Goal: Use online tool/utility

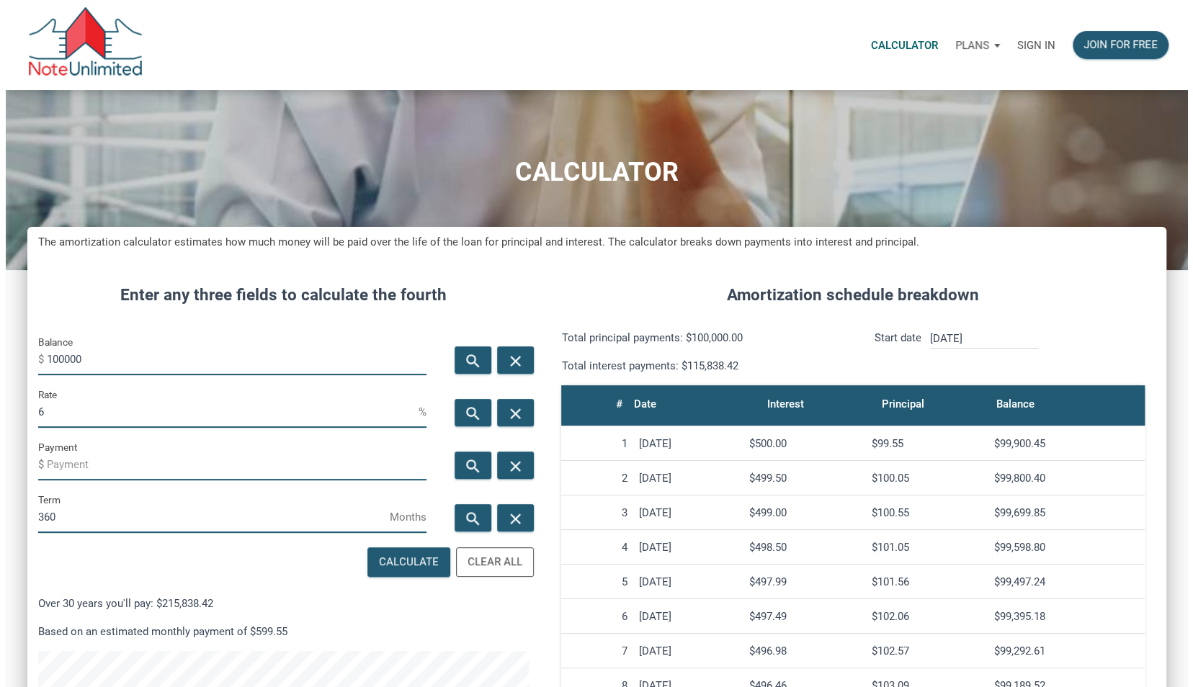
scroll to position [738, 1138]
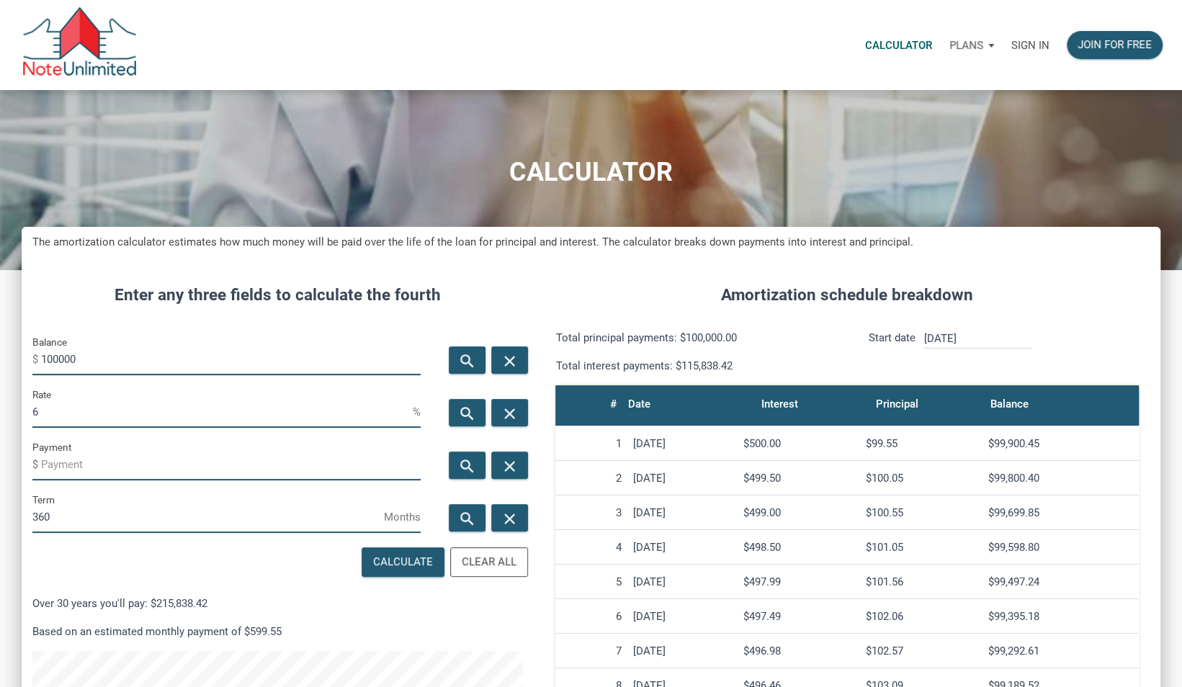
drag, startPoint x: 88, startPoint y: 357, endPoint x: 0, endPoint y: 359, distance: 87.9
click at [0, 359] on html "Calculator Plans Personal Business Sign in Join for free CALCULATOR The amortiz…" at bounding box center [591, 343] width 1182 height 687
type input "650000"
click at [112, 461] on input "Payment" at bounding box center [231, 464] width 380 height 32
click at [404, 563] on div "Calculate" at bounding box center [403, 562] width 60 height 17
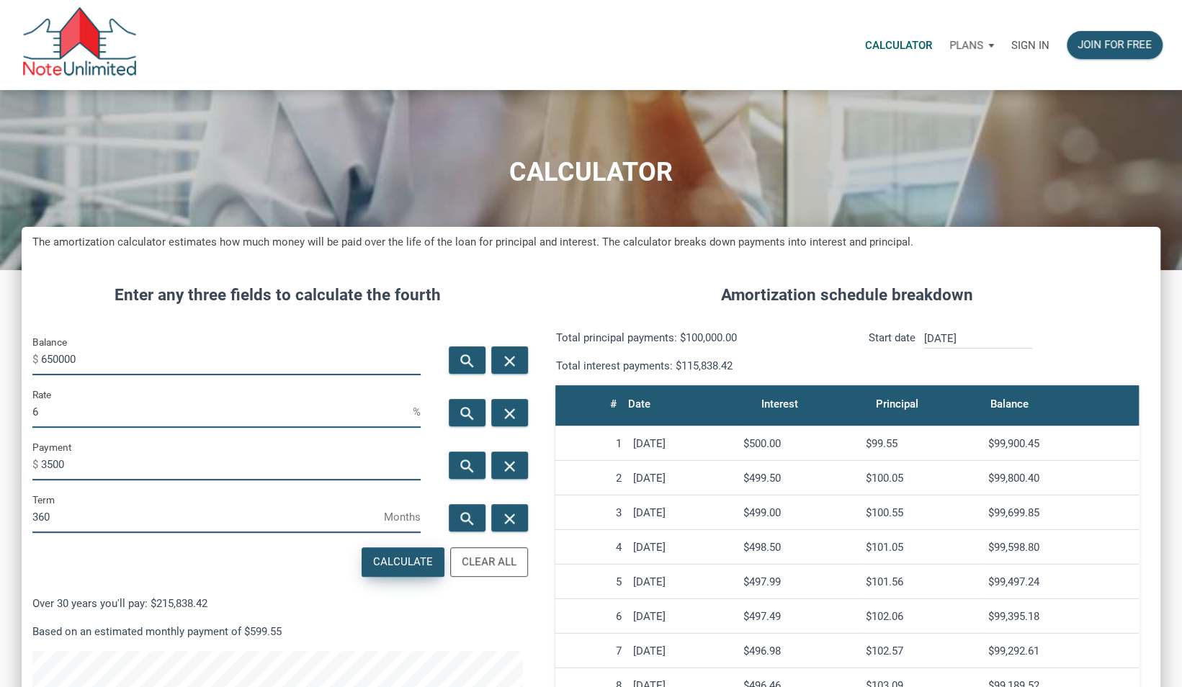
type input "-3500"
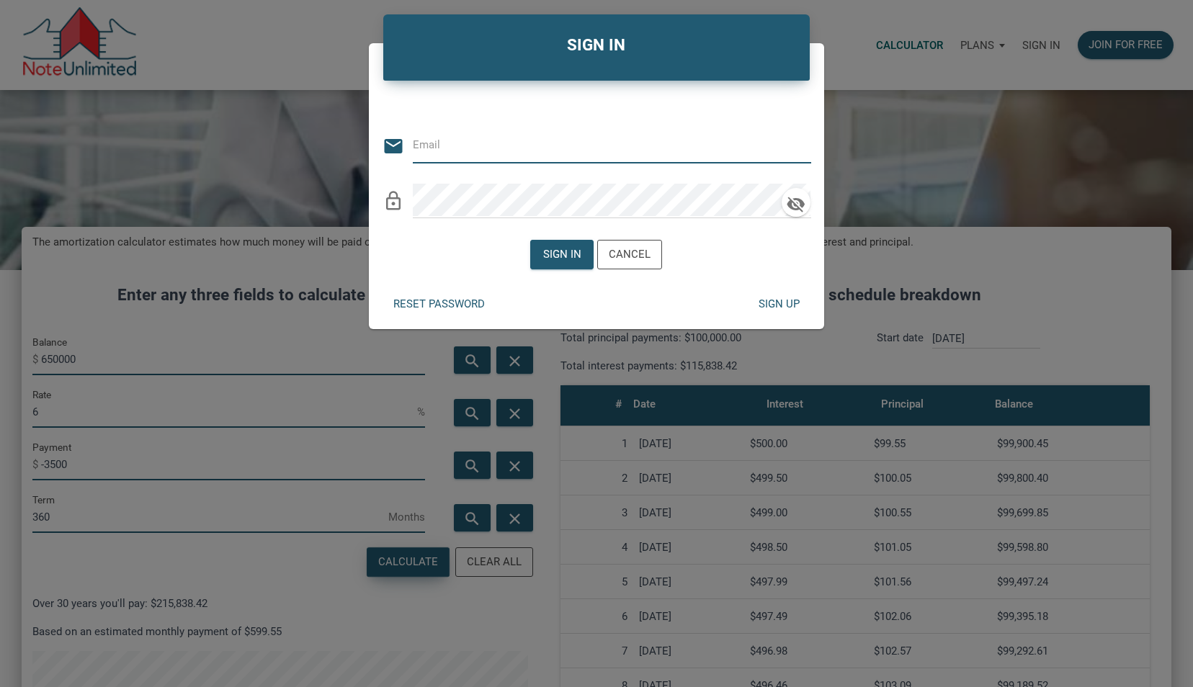
type input "[EMAIL_ADDRESS][DOMAIN_NAME]"
click at [570, 246] on div "Sign in" at bounding box center [562, 254] width 38 height 17
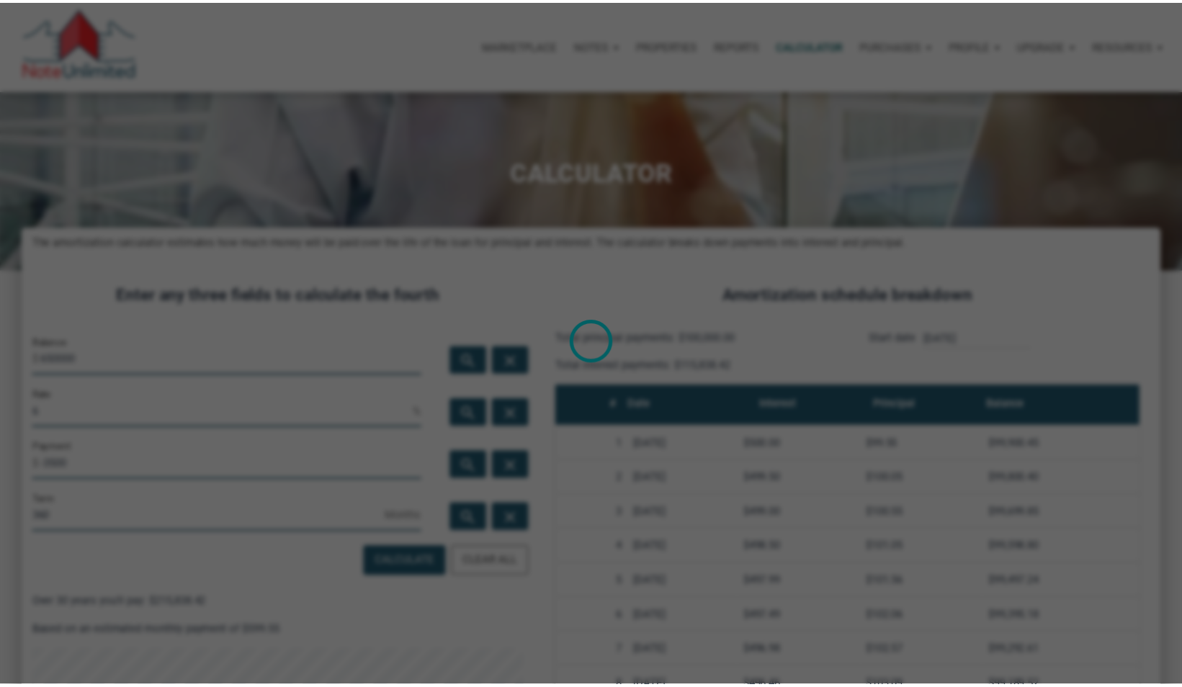
scroll to position [719569, 719168]
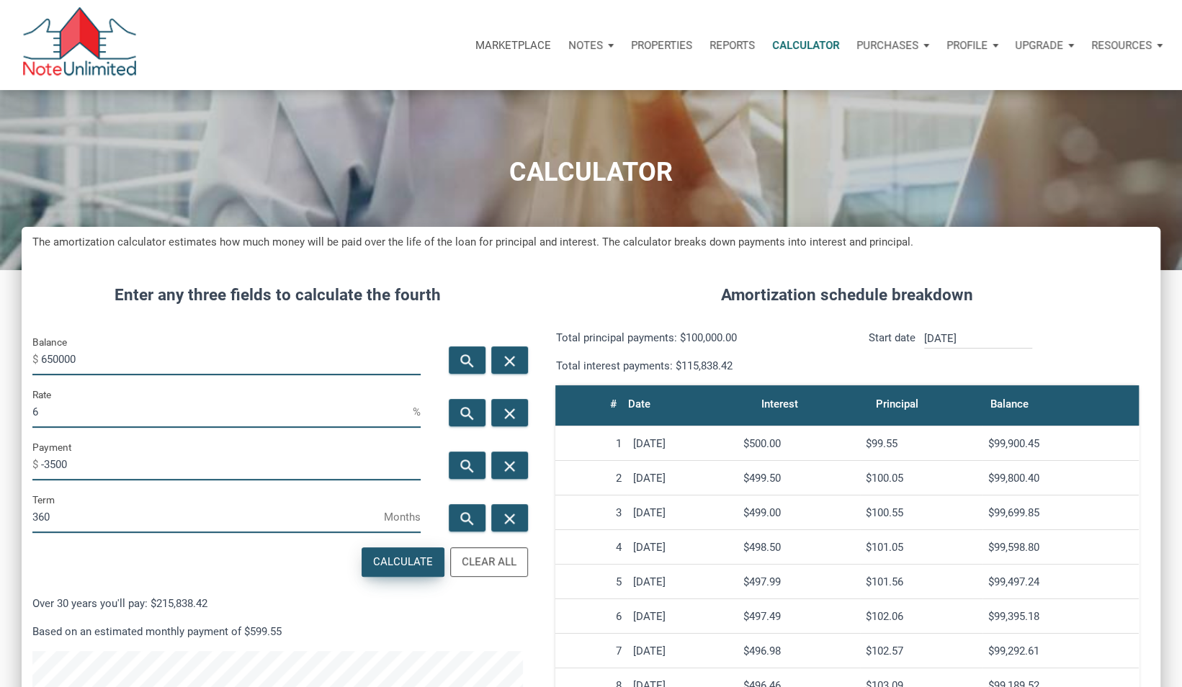
click at [385, 558] on div "Calculate" at bounding box center [403, 562] width 60 height 17
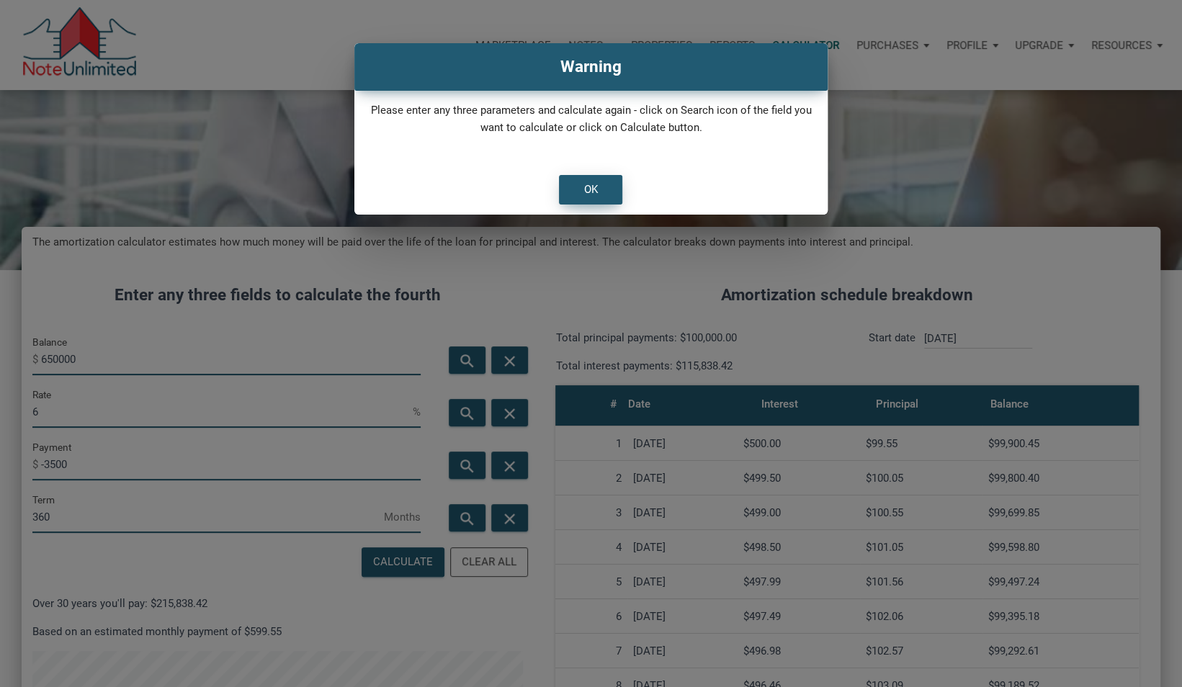
click at [612, 180] on div "OK" at bounding box center [591, 190] width 62 height 28
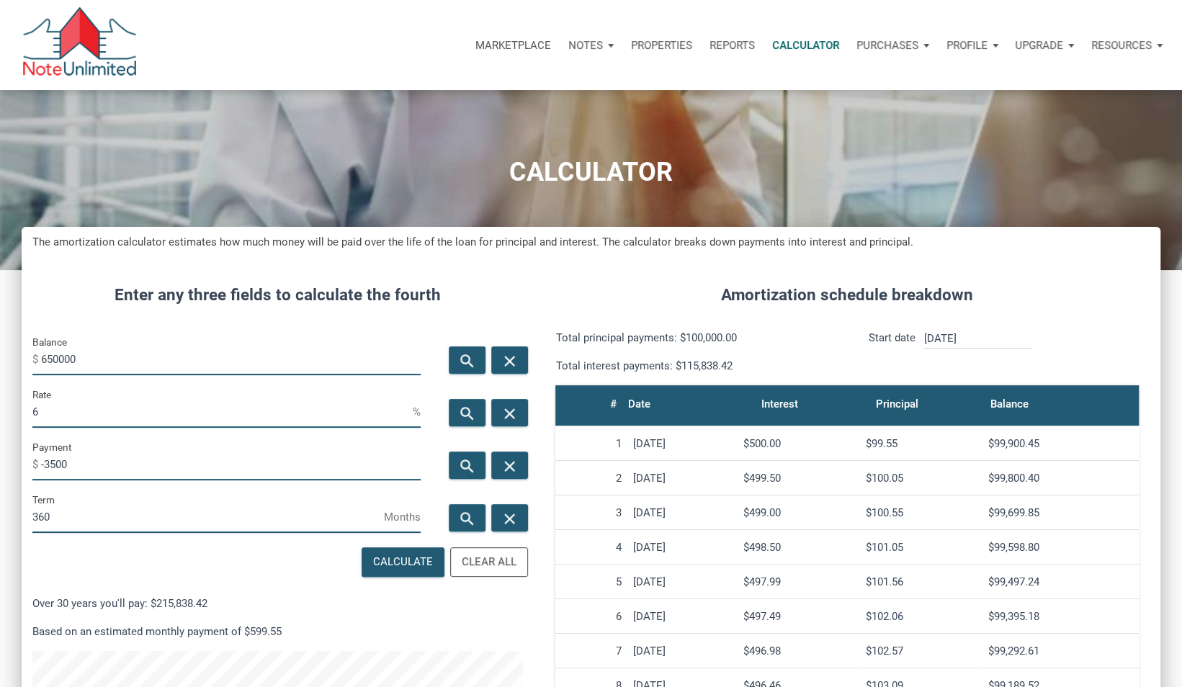
drag, startPoint x: 85, startPoint y: 419, endPoint x: 9, endPoint y: 408, distance: 77.2
click at [9, 408] on div "CALCULATOR The amortization calculator estimates how much money will be paid ov…" at bounding box center [591, 527] width 1182 height 875
click at [412, 556] on div "Calculate" at bounding box center [403, 562] width 60 height 17
type input "5.03"
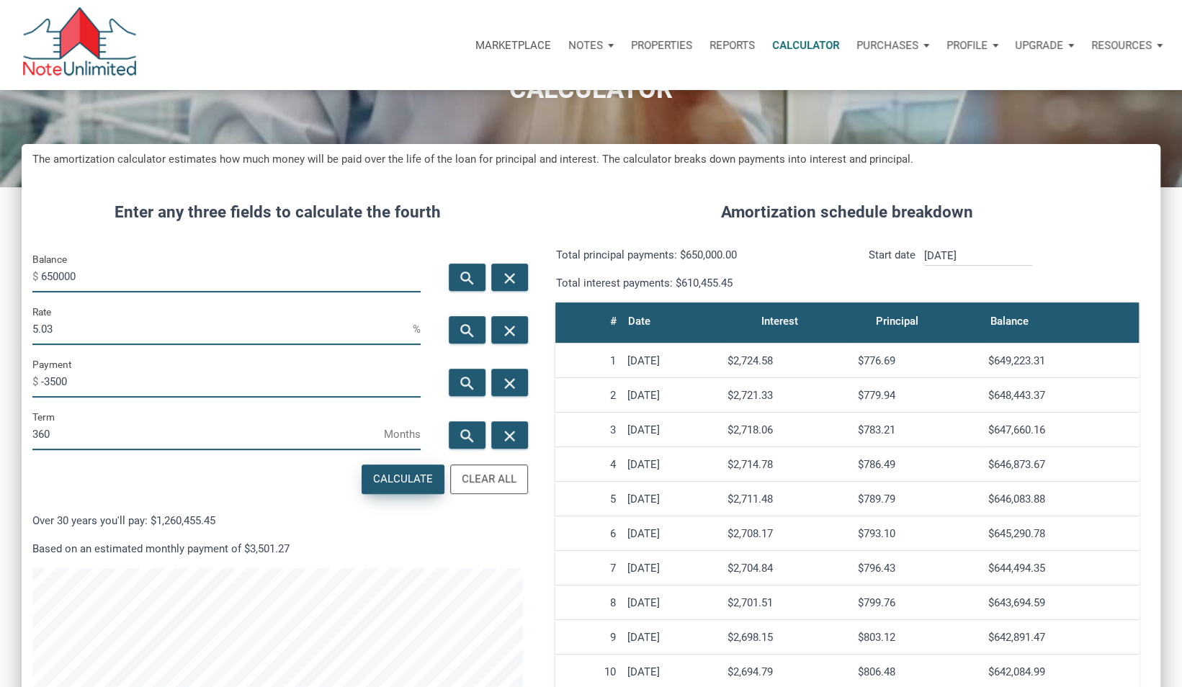
scroll to position [84, 0]
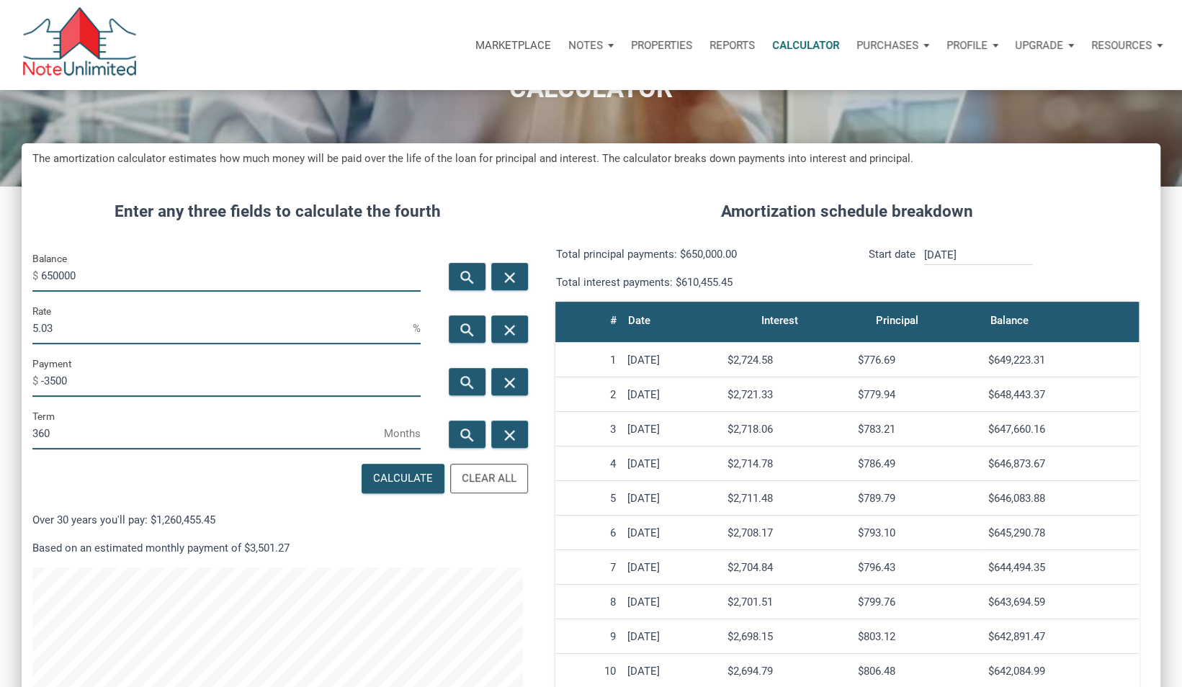
click at [941, 256] on input "[DATE]" at bounding box center [978, 255] width 108 height 19
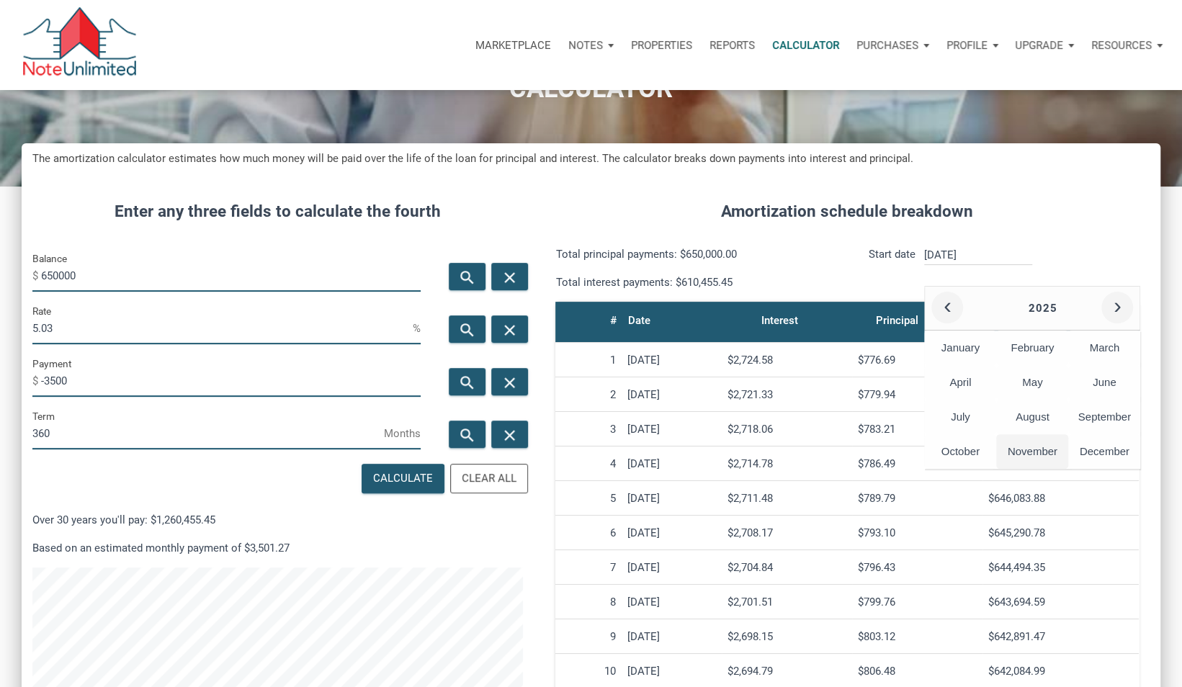
click at [1037, 452] on div "November" at bounding box center [1032, 451] width 72 height 35
type input "[DATE]"
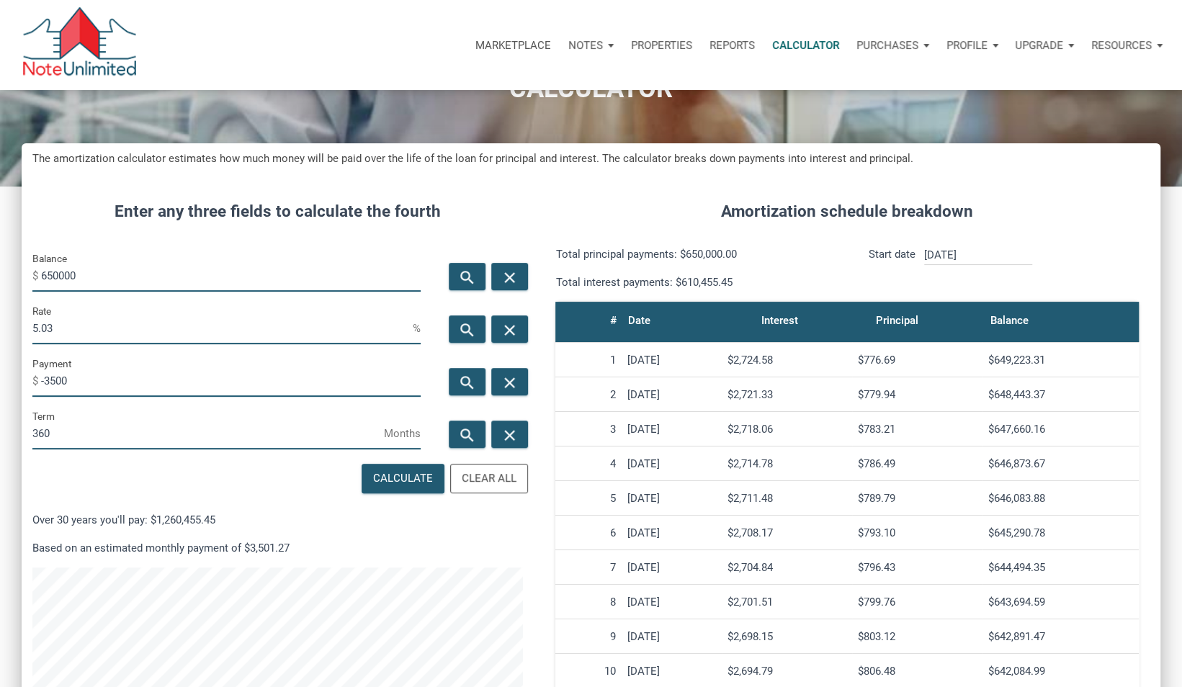
scroll to position [738, 1138]
click at [982, 252] on input "[DATE]" at bounding box center [978, 255] width 108 height 19
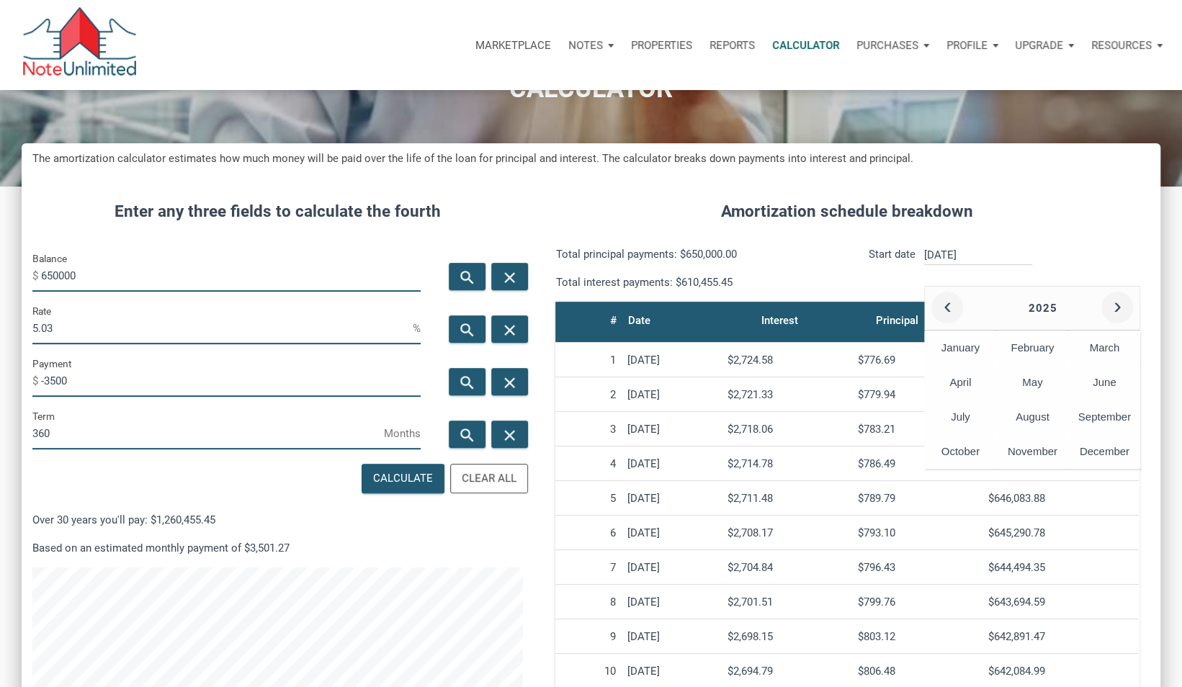
click at [1065, 239] on div "Amortization schedule breakdown Total principal payments: $650,000.00 Total int…" at bounding box center [847, 530] width 627 height 704
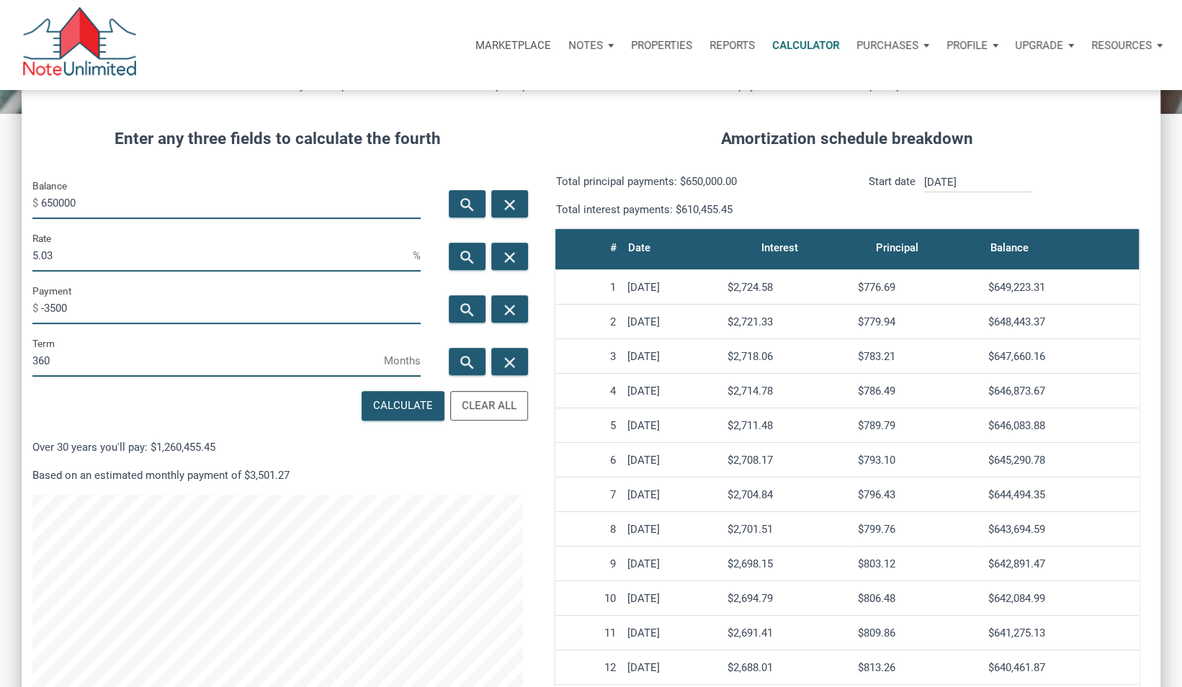
scroll to position [157, 0]
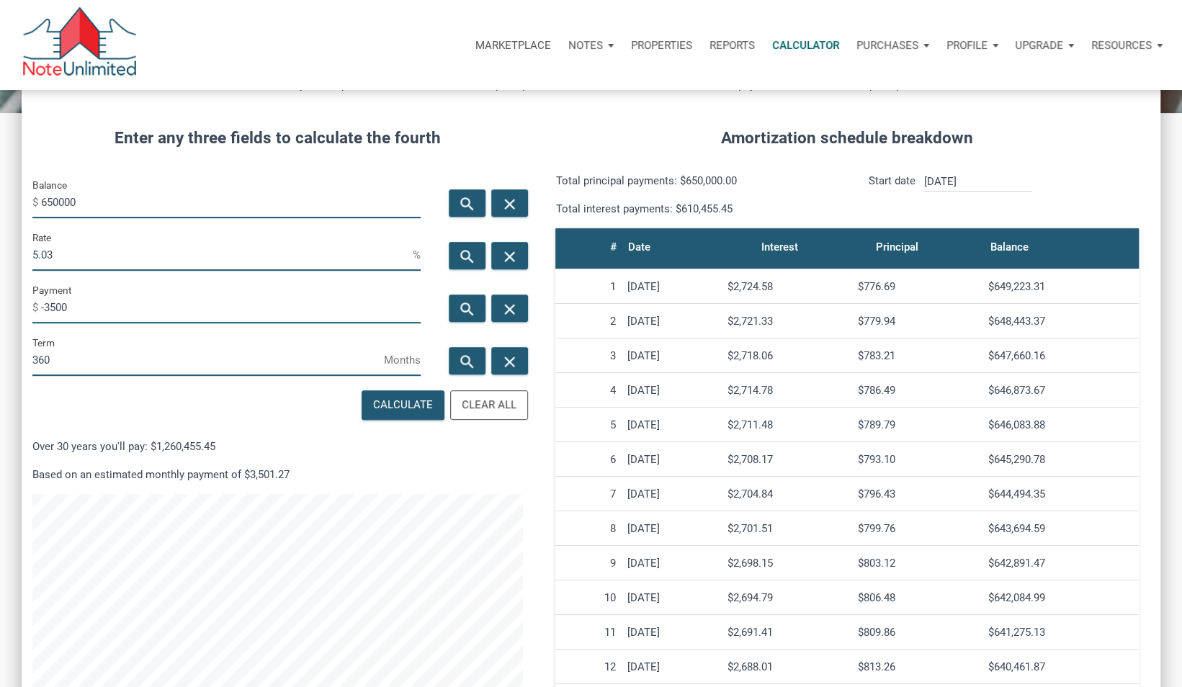
click at [91, 200] on input "650000" at bounding box center [231, 202] width 380 height 32
type input "600000"
drag, startPoint x: 75, startPoint y: 250, endPoint x: 0, endPoint y: 249, distance: 74.9
click at [0, 249] on html "Marketplace Notes Dashboard Transactions Properties Reports Calculator Purchase…" at bounding box center [591, 186] width 1182 height 687
click at [408, 406] on div "Calculate" at bounding box center [403, 405] width 60 height 17
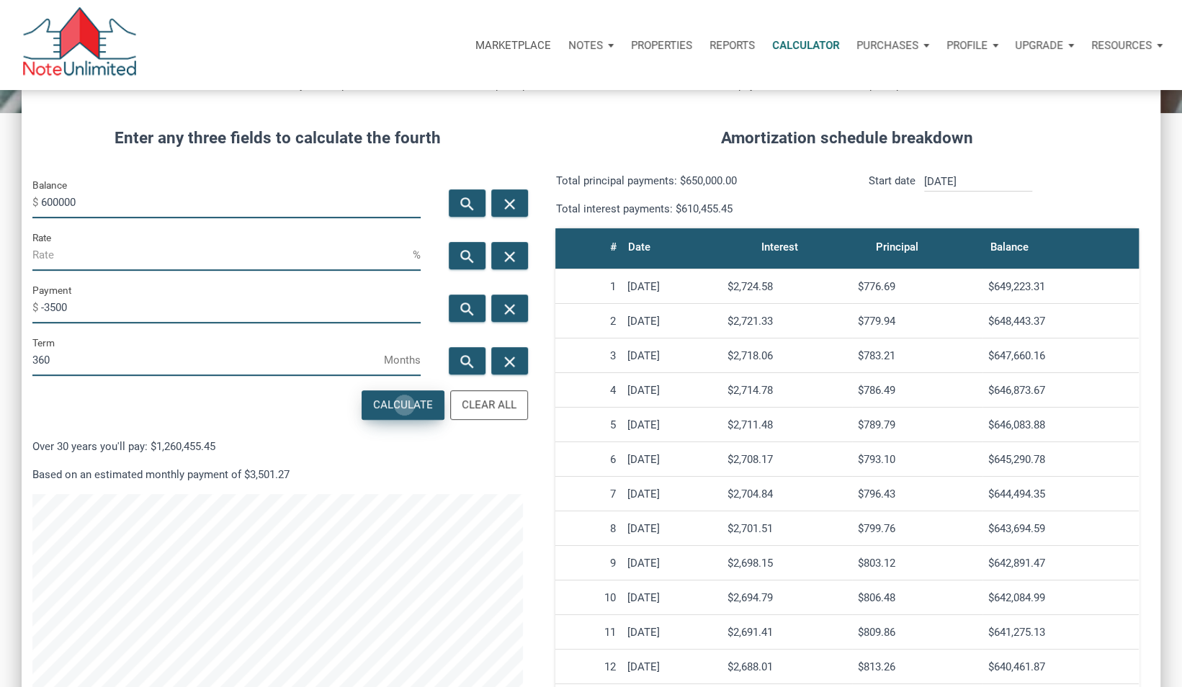
type input "5.75"
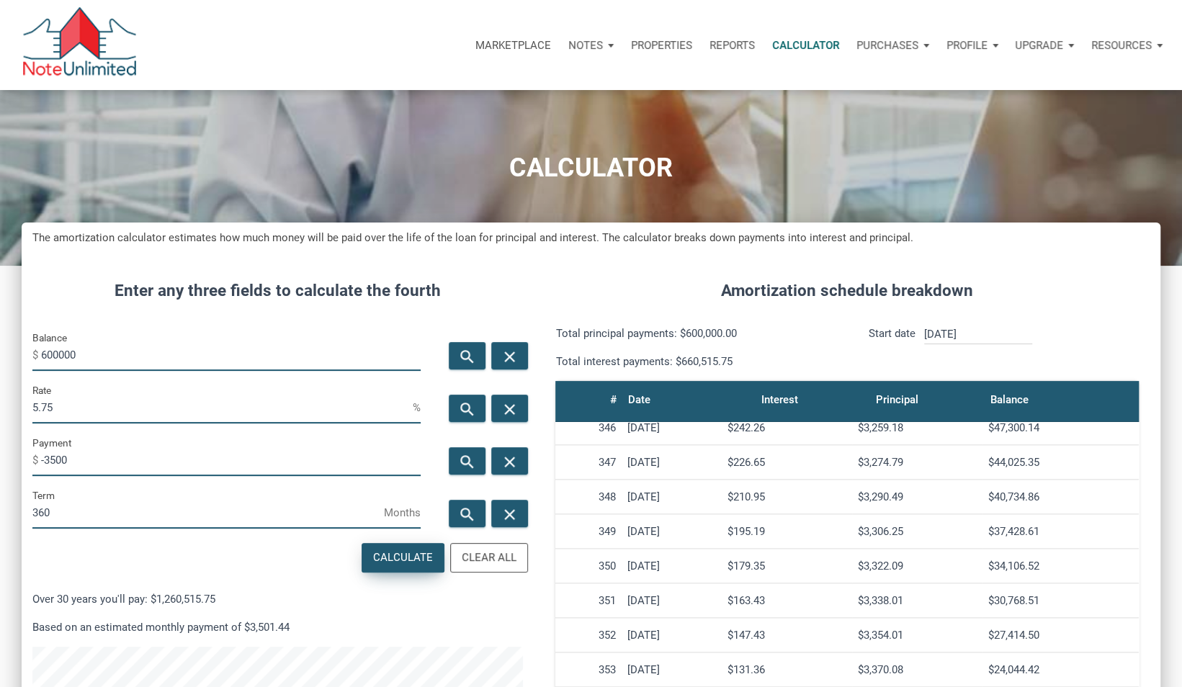
scroll to position [0, 0]
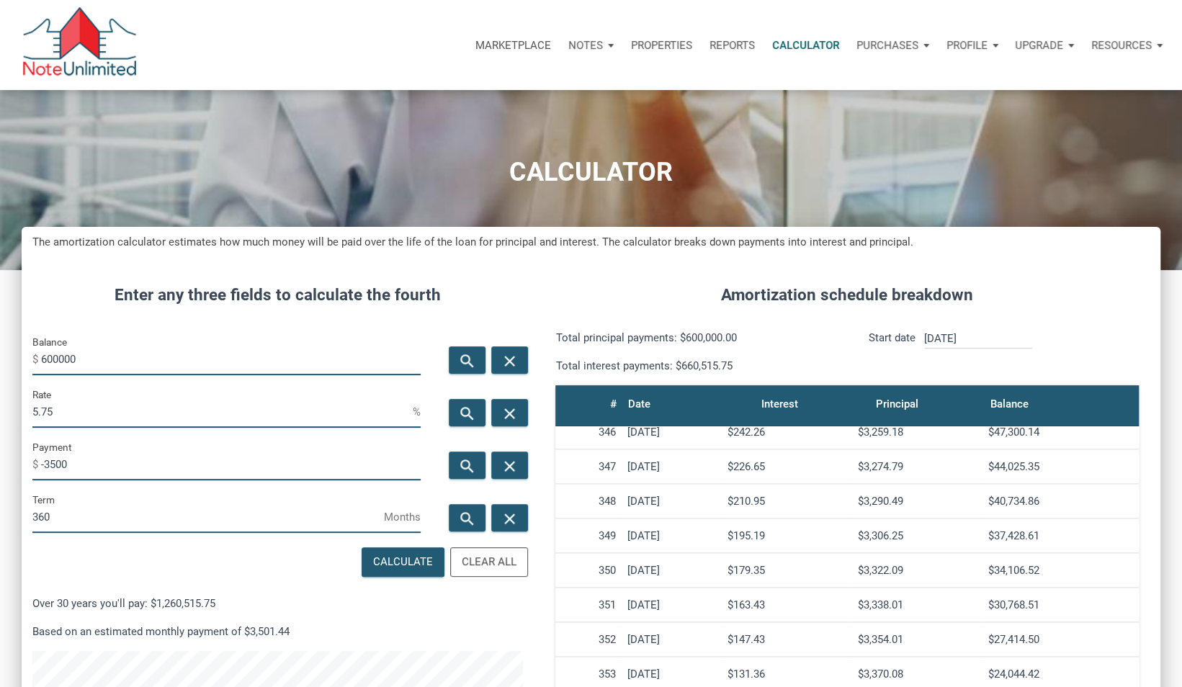
click at [94, 518] on input "360" at bounding box center [208, 517] width 352 height 32
type input "384"
click at [377, 561] on div "Calculate" at bounding box center [403, 562] width 60 height 17
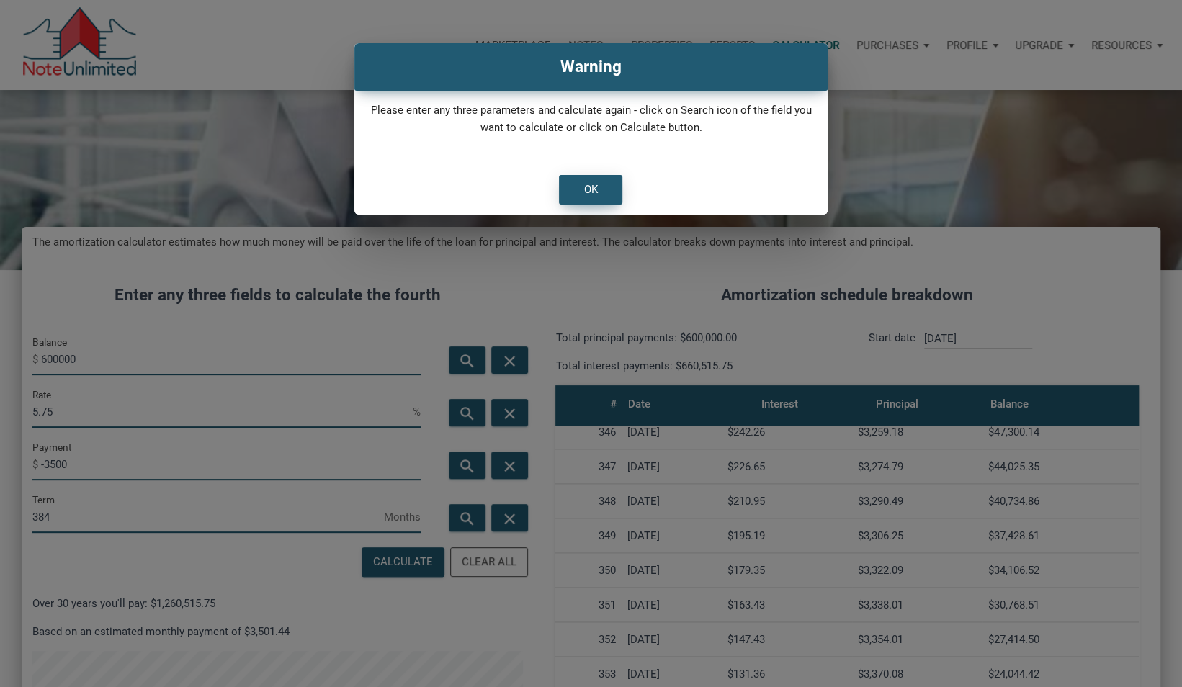
click at [598, 191] on div "OK" at bounding box center [591, 190] width 62 height 28
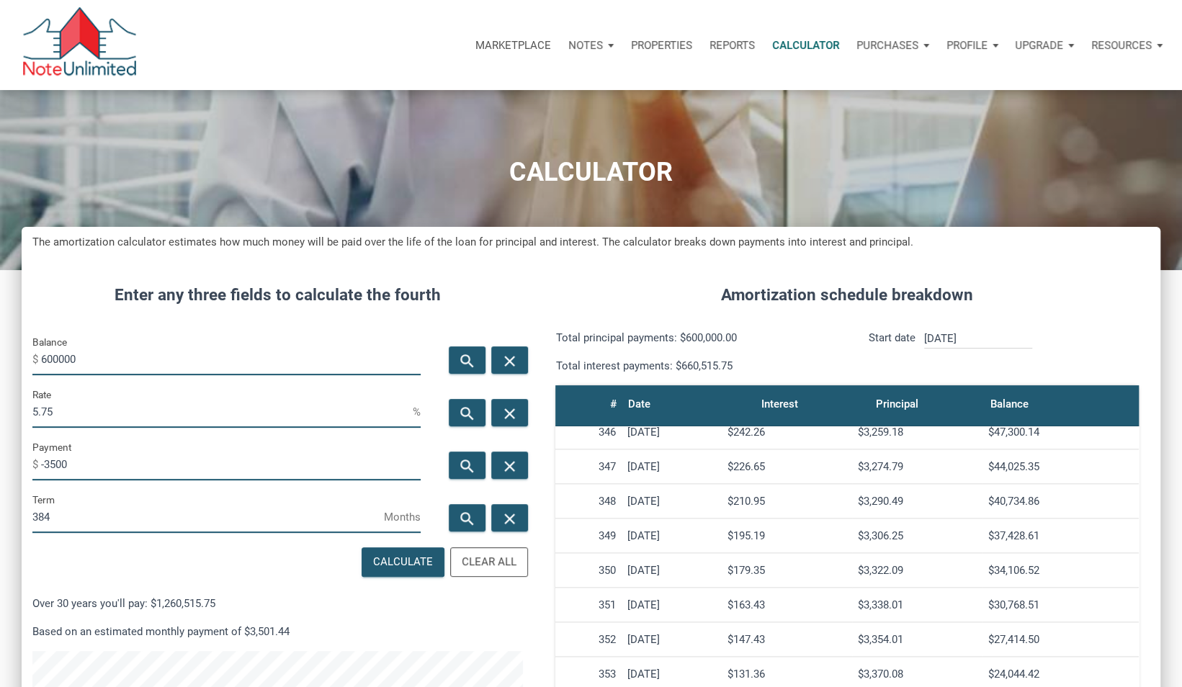
drag, startPoint x: 85, startPoint y: 418, endPoint x: -3, endPoint y: 397, distance: 90.3
click at [0, 397] on html "Marketplace Notes Dashboard Transactions Properties Reports Calculator Purchase…" at bounding box center [591, 343] width 1182 height 687
type input "5.96"
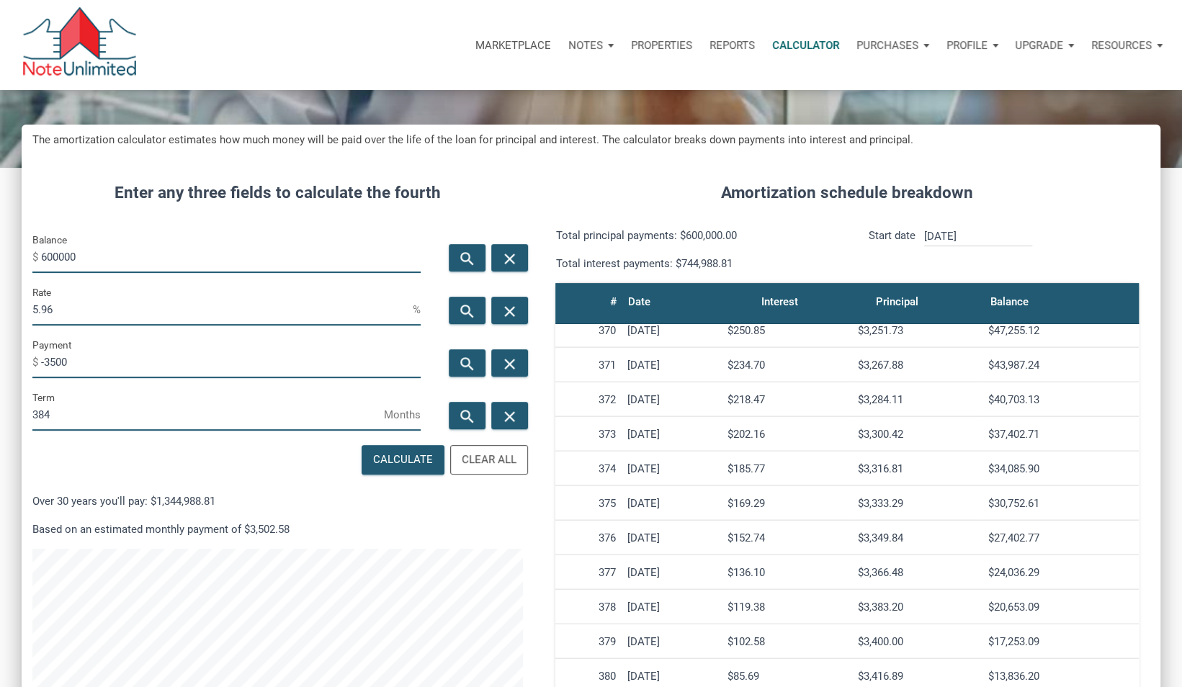
scroll to position [94, 0]
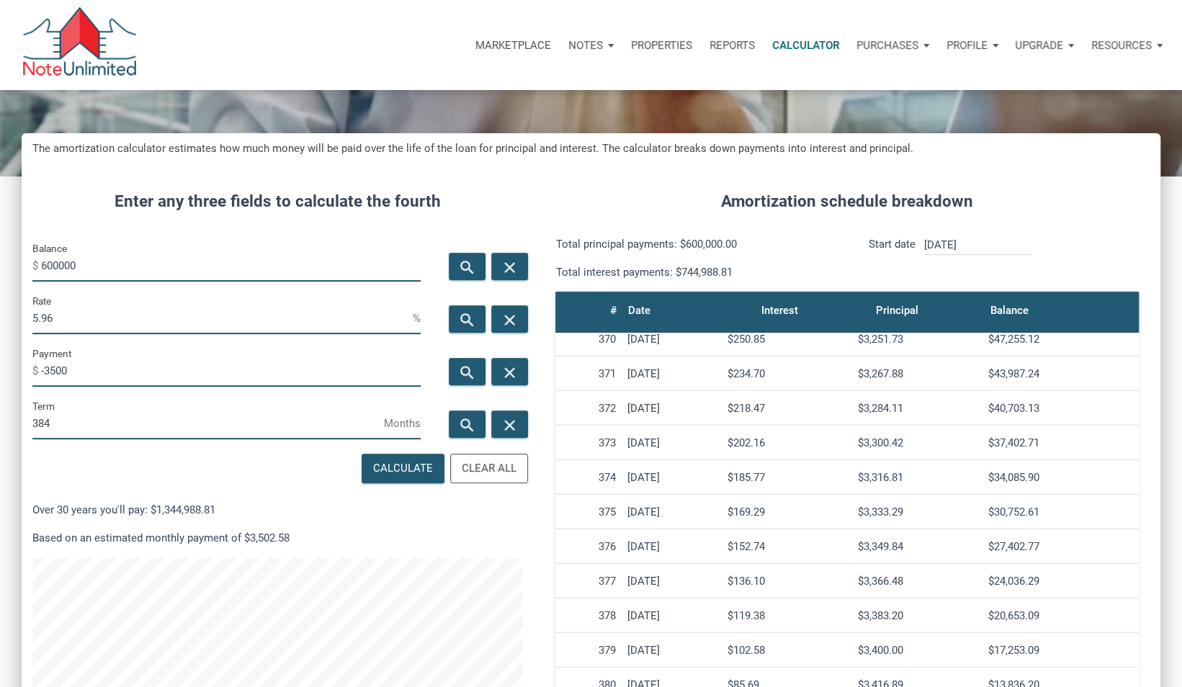
drag, startPoint x: 75, startPoint y: 320, endPoint x: 0, endPoint y: 314, distance: 75.1
click at [0, 314] on html "Marketplace Notes Dashboard Transactions Properties Reports Calculator Purchase…" at bounding box center [591, 249] width 1182 height 687
click at [72, 422] on input "384" at bounding box center [208, 423] width 352 height 32
type input "360"
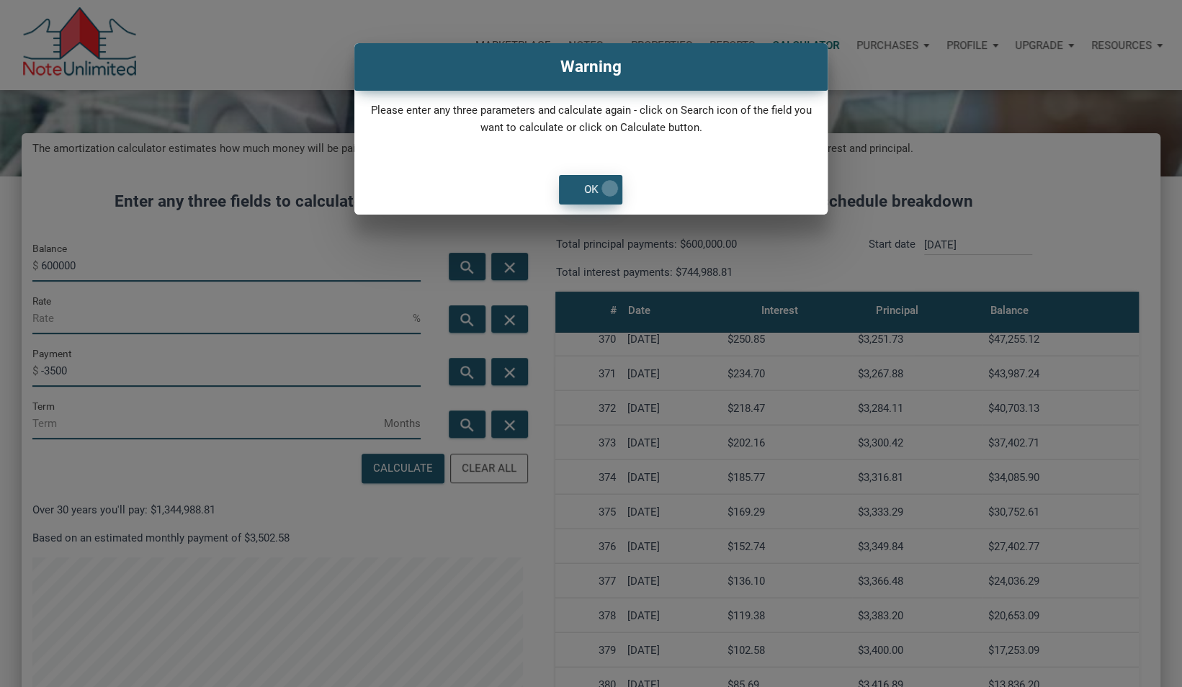
click at [609, 188] on div "OK" at bounding box center [591, 190] width 62 height 28
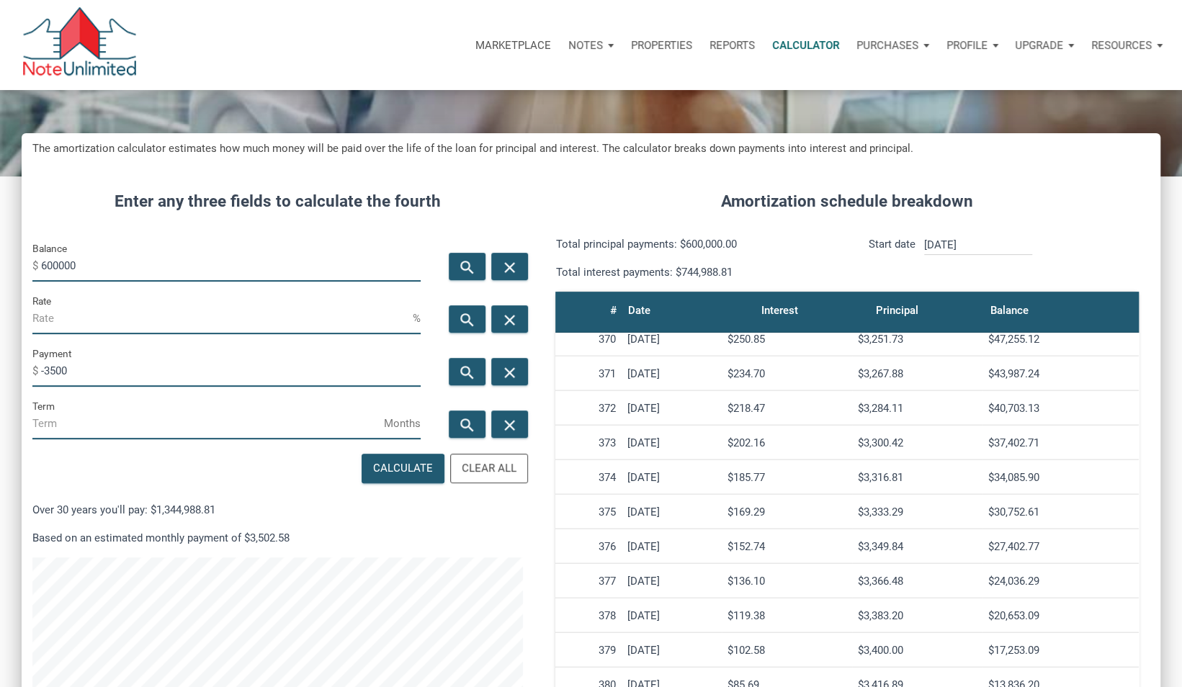
click at [55, 420] on input "Term" at bounding box center [208, 423] width 352 height 32
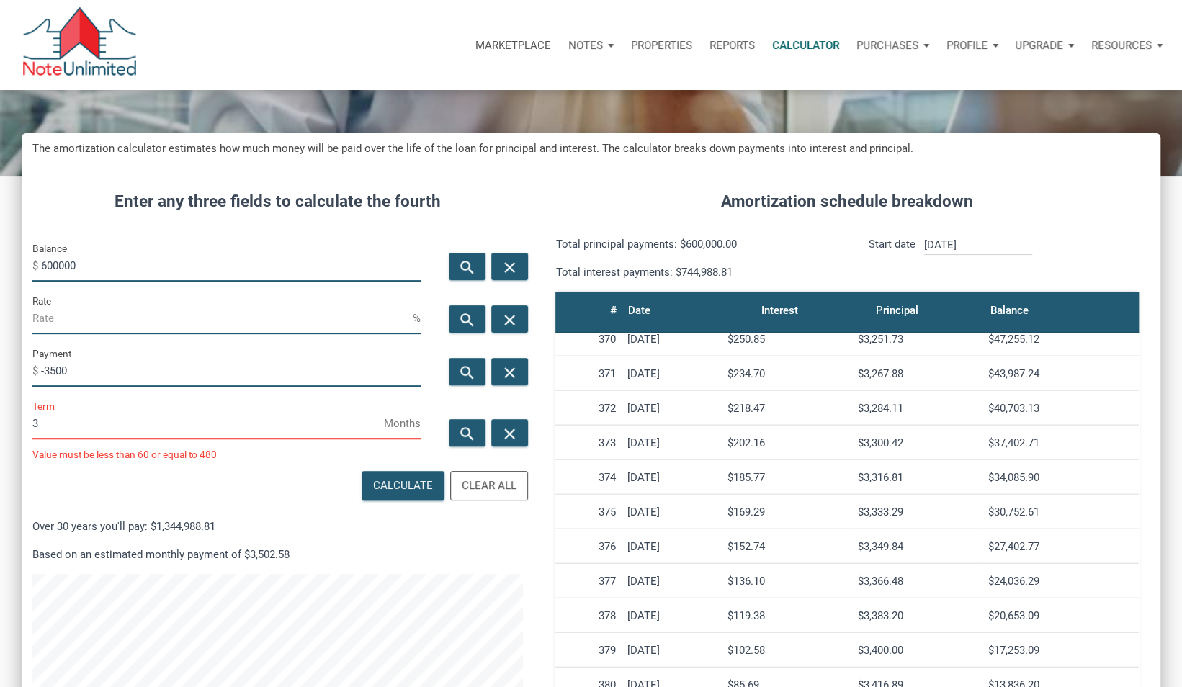
scroll to position [719551, 719168]
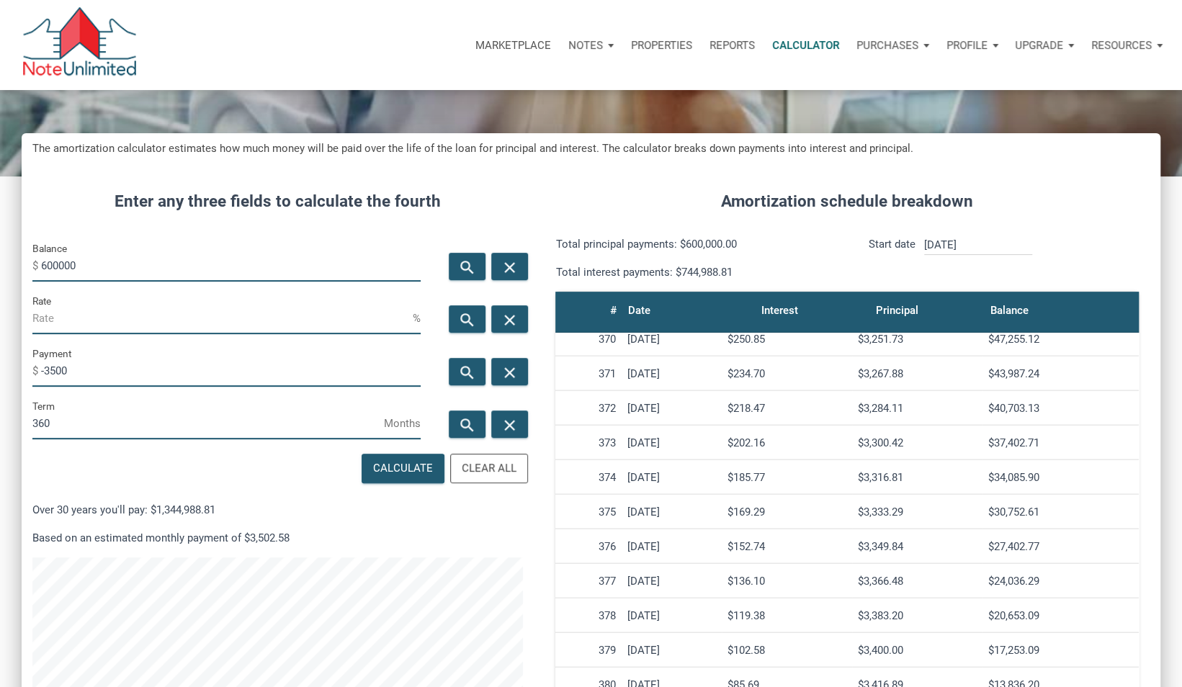
type input "360"
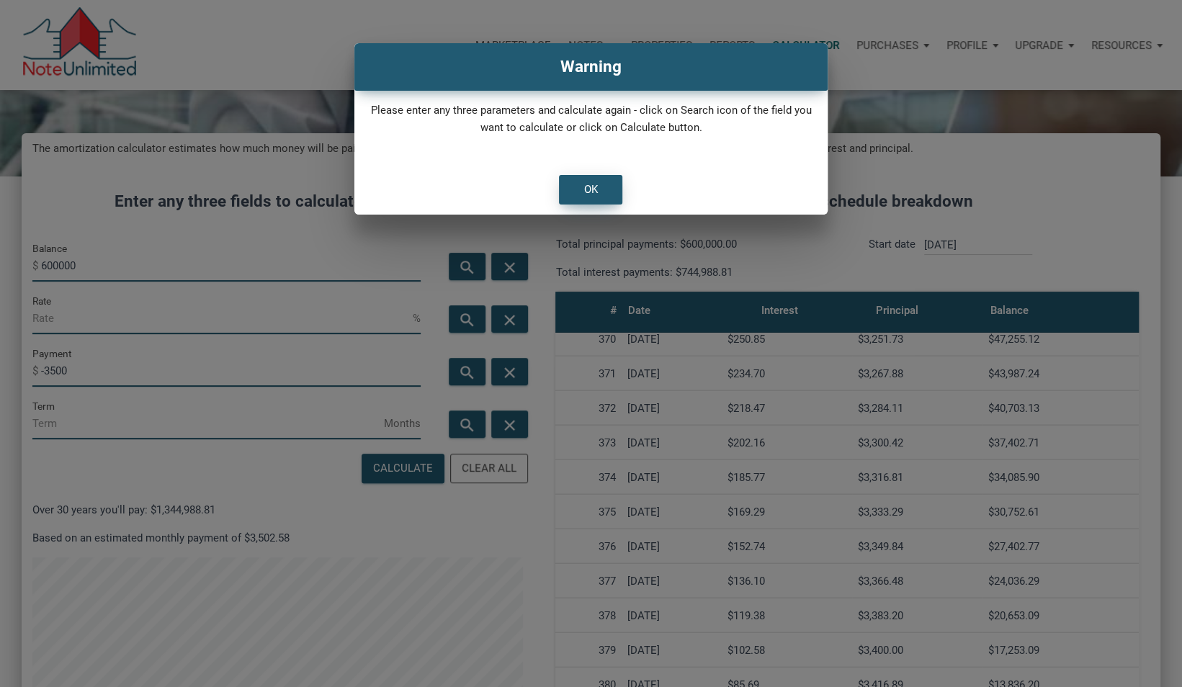
click at [598, 189] on div "OK" at bounding box center [591, 190] width 62 height 28
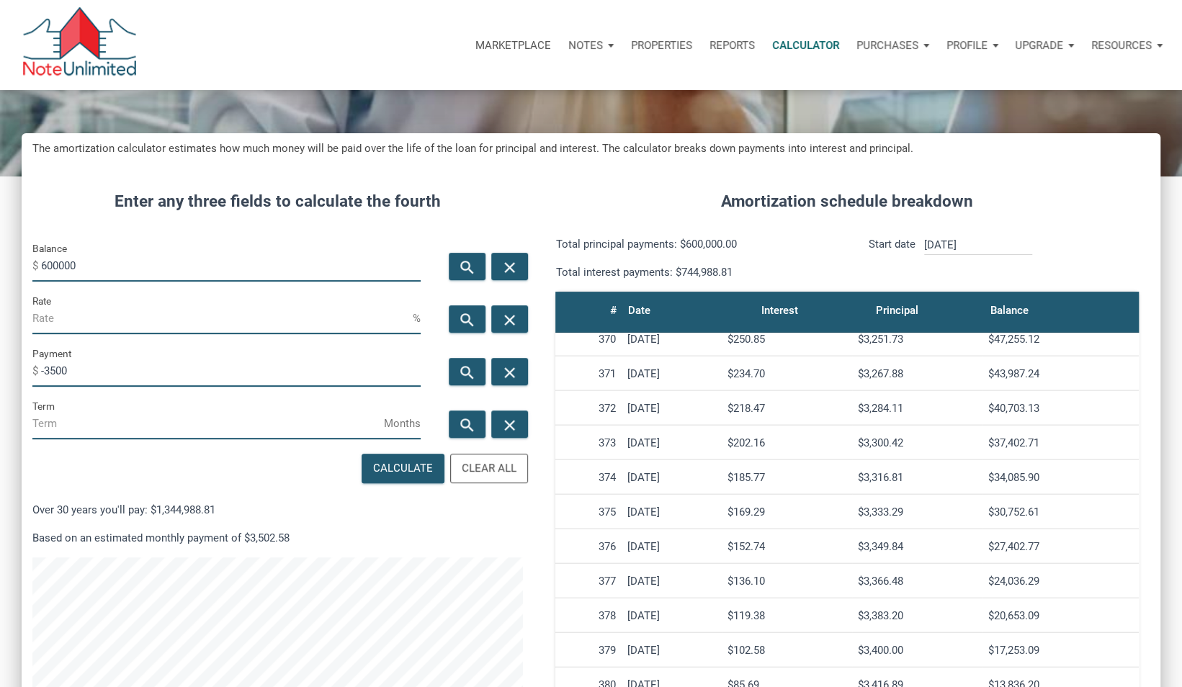
click at [98, 429] on input "Term" at bounding box center [208, 423] width 352 height 32
type input "360"
click at [413, 467] on div "Calculate" at bounding box center [403, 468] width 60 height 17
type input "5.75"
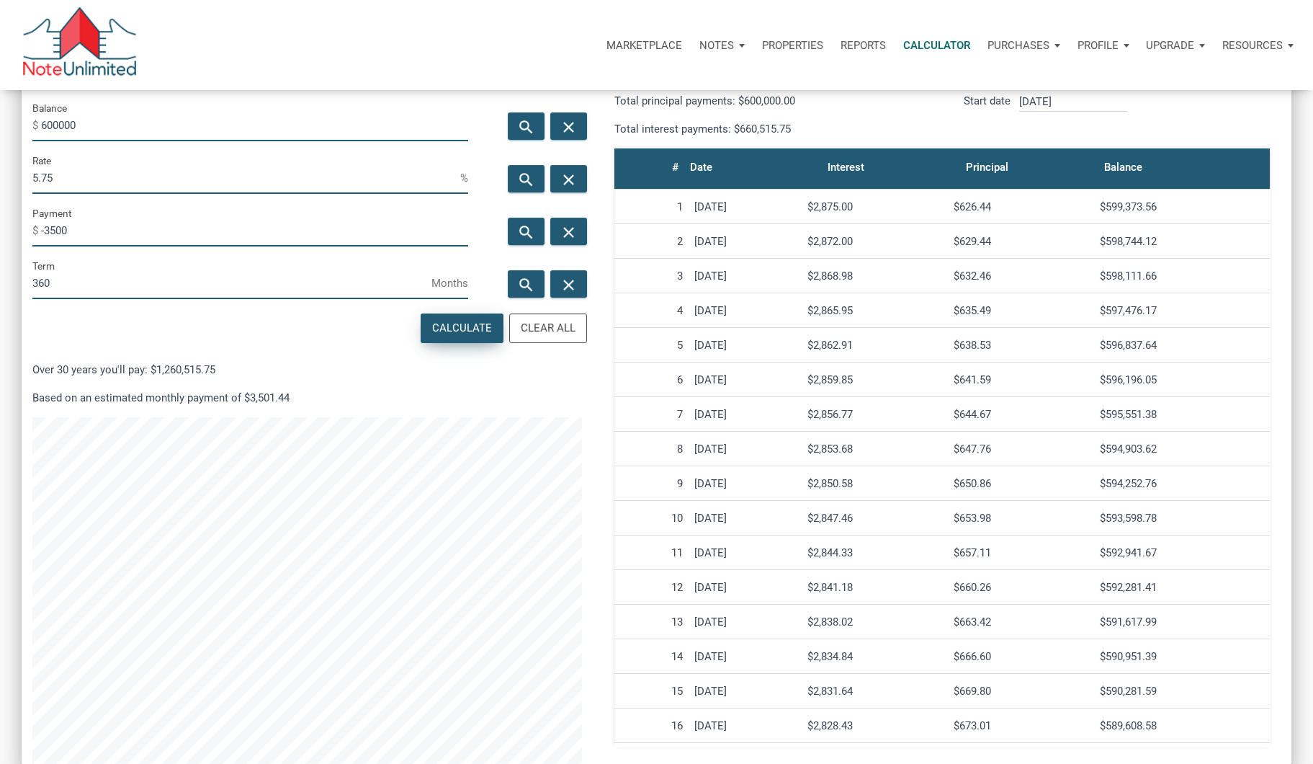
scroll to position [238, 0]
